Goal: Task Accomplishment & Management: Complete application form

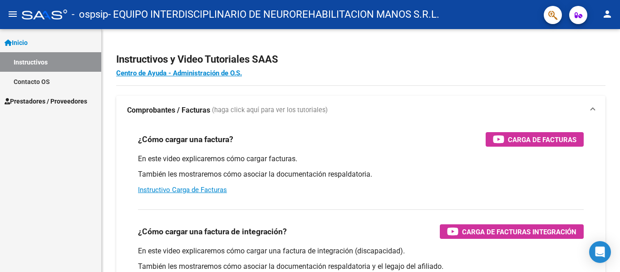
click at [72, 103] on span "Prestadores / Proveedores" at bounding box center [46, 101] width 83 height 10
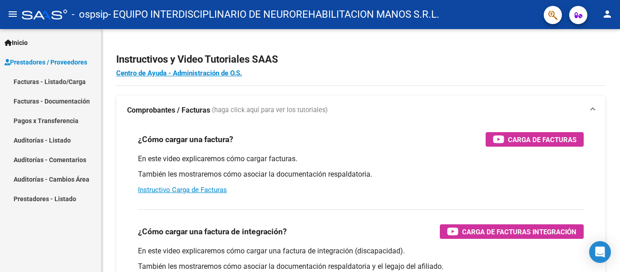
click at [70, 82] on link "Facturas - Listado/Carga" at bounding box center [50, 82] width 101 height 20
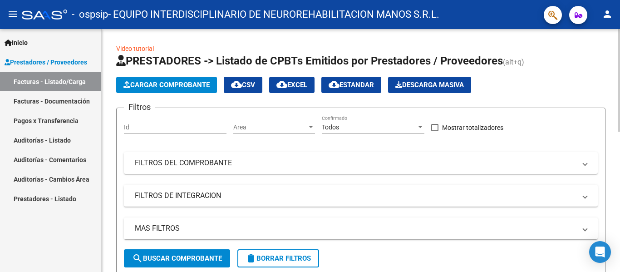
click at [180, 82] on span "Cargar Comprobante" at bounding box center [166, 85] width 86 height 8
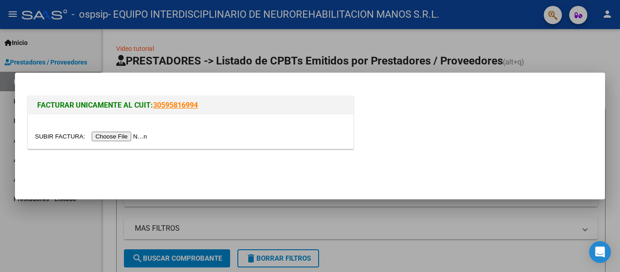
click at [122, 136] on input "file" at bounding box center [92, 137] width 115 height 10
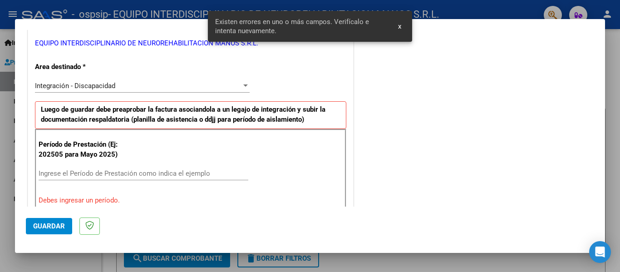
scroll to position [273, 0]
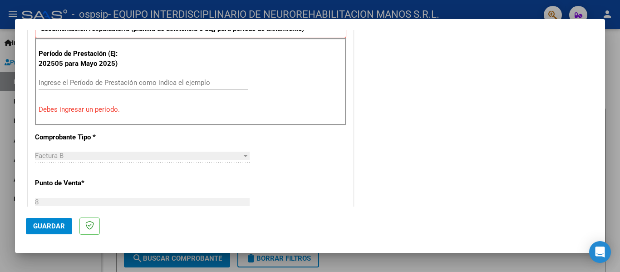
click at [121, 82] on input "Ingrese el Período de Prestación como indica el ejemplo" at bounding box center [144, 82] width 210 height 8
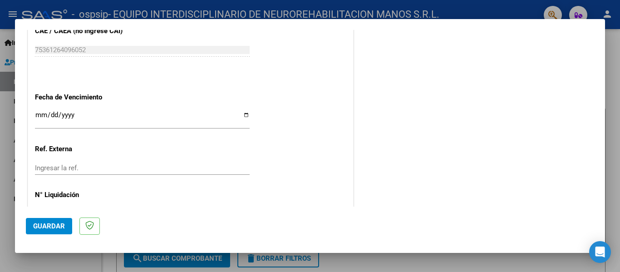
scroll to position [622, 0]
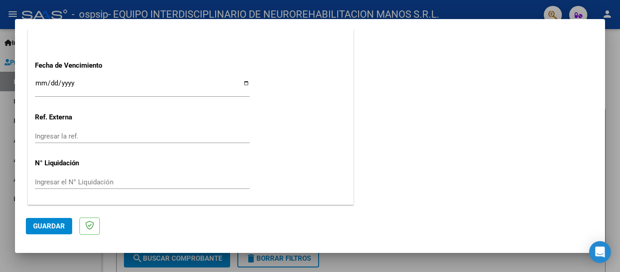
type input "202508"
click at [35, 78] on div "Ingresar la fecha" at bounding box center [142, 88] width 215 height 20
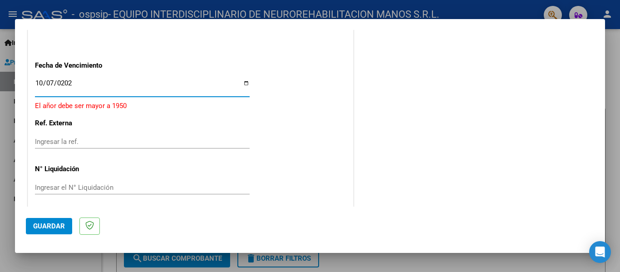
type input "[DATE]"
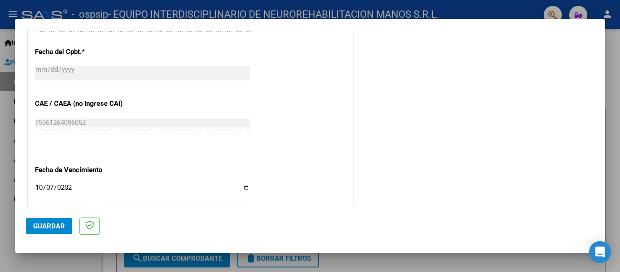
scroll to position [350, 0]
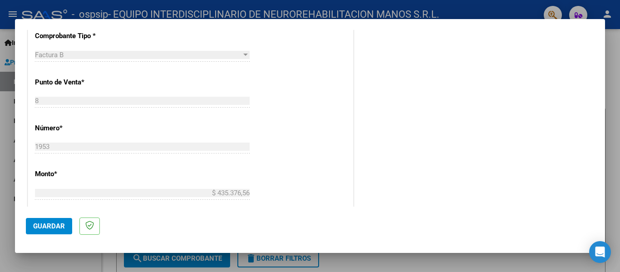
click at [52, 226] on span "Guardar" at bounding box center [49, 226] width 32 height 8
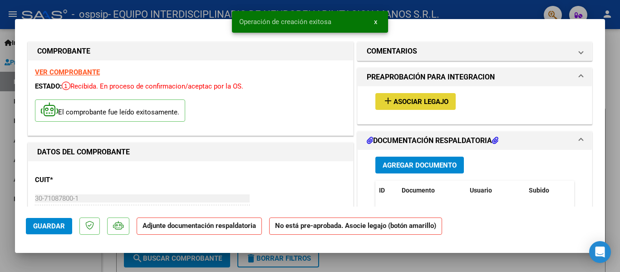
click at [419, 104] on span "Asociar Legajo" at bounding box center [420, 102] width 55 height 8
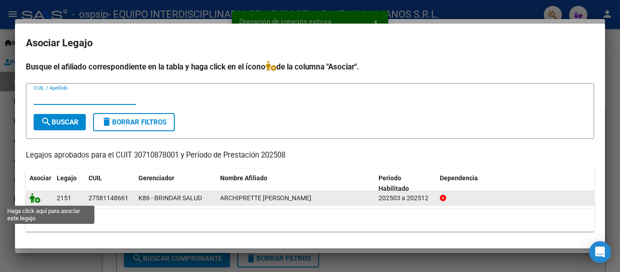
click at [34, 199] on icon at bounding box center [34, 198] width 11 height 10
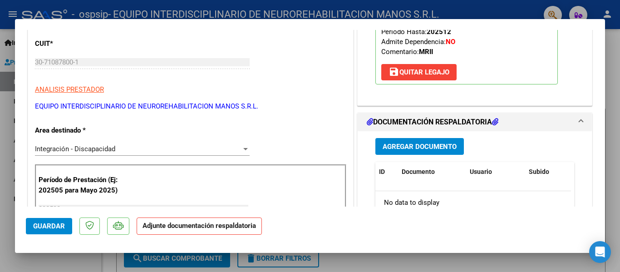
scroll to position [181, 0]
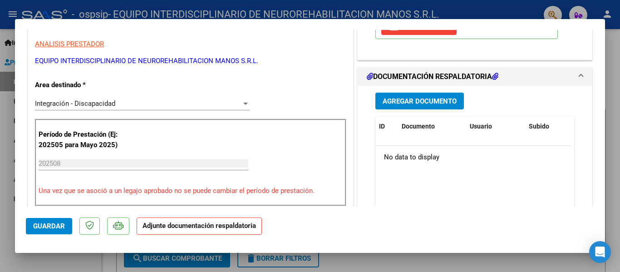
click at [428, 103] on span "Agregar Documento" at bounding box center [419, 101] width 74 height 8
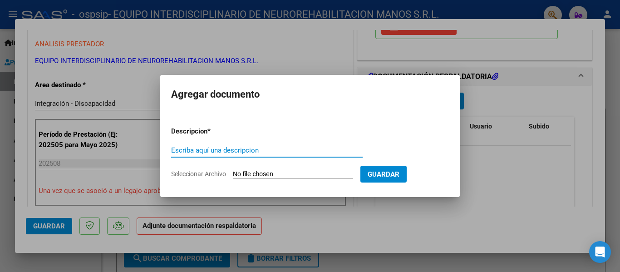
click at [284, 153] on input "Escriba aquí una descripcion" at bounding box center [266, 150] width 191 height 8
type input "Asistencias"
click at [330, 175] on input "Seleccionar Archivo" at bounding box center [293, 174] width 120 height 9
type input "C:\fakepath\archiprette agosto .pdf"
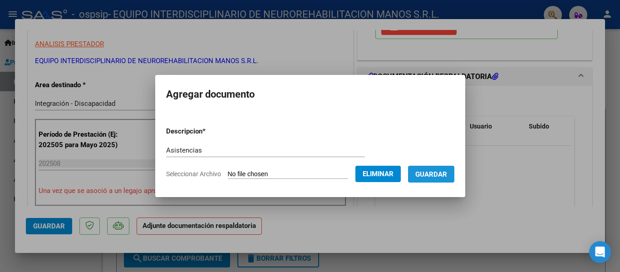
click at [440, 179] on button "Guardar" at bounding box center [431, 174] width 46 height 17
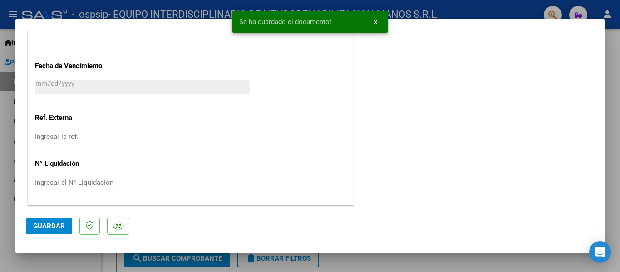
scroll to position [636, 0]
click at [51, 225] on span "Guardar" at bounding box center [49, 226] width 32 height 8
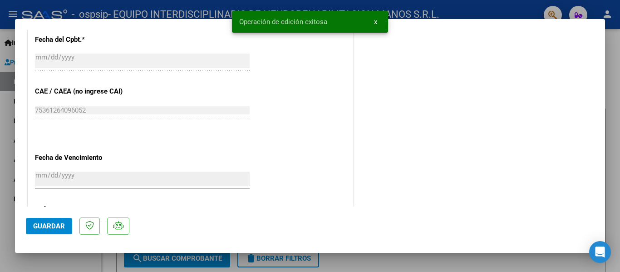
scroll to position [454, 0]
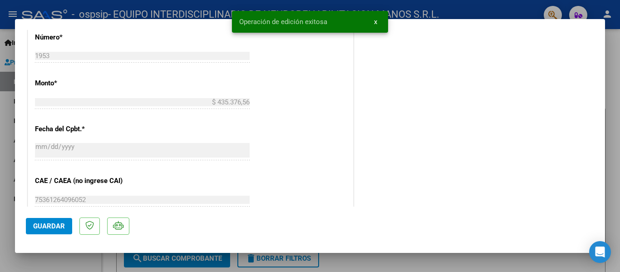
click at [51, 228] on span "Guardar" at bounding box center [49, 226] width 32 height 8
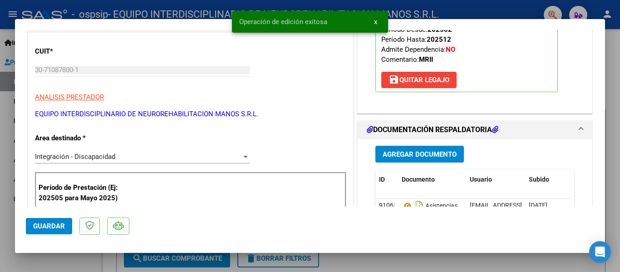
scroll to position [0, 0]
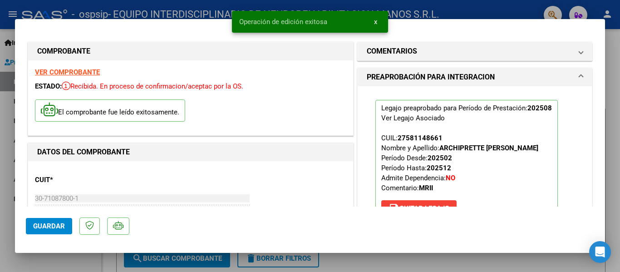
click at [616, 95] on div at bounding box center [310, 136] width 620 height 272
type input "$ 0,00"
